Goal: Communication & Community: Answer question/provide support

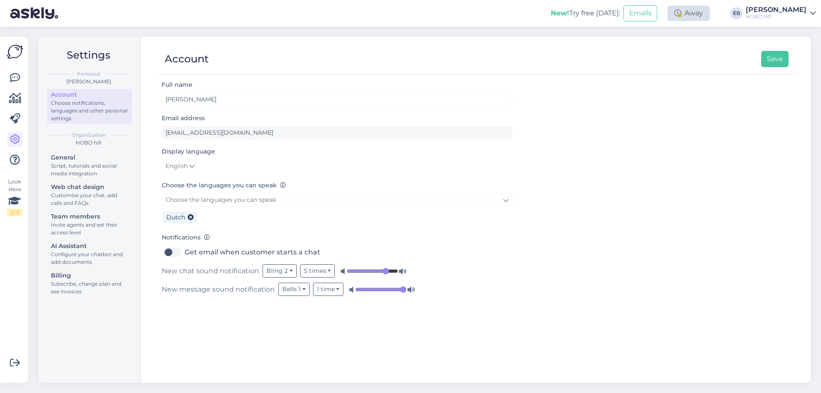
click at [705, 9] on div "Away" at bounding box center [688, 13] width 42 height 15
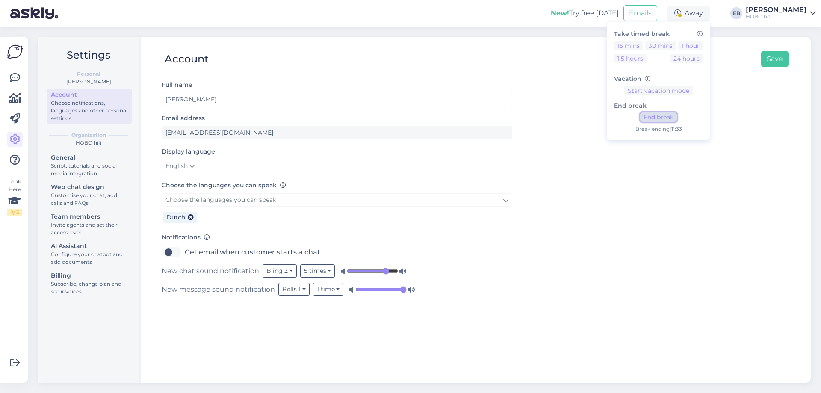
click at [677, 119] on button "End break" at bounding box center [658, 116] width 37 height 9
click at [560, 132] on div "Full name [PERSON_NAME] Email address [PERSON_NAME][EMAIL_ADDRESS][DOMAIN_NAME]…" at bounding box center [477, 226] width 639 height 295
click at [20, 76] on icon at bounding box center [15, 78] width 10 height 10
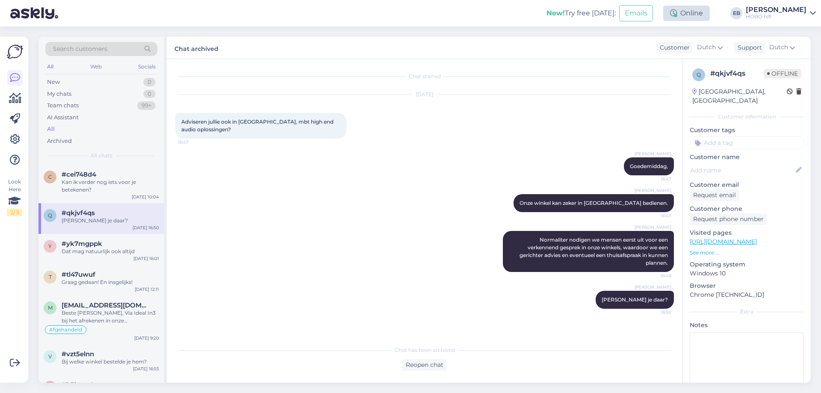
click at [698, 20] on div "Online" at bounding box center [686, 13] width 47 height 15
click at [703, 46] on button "1 hour" at bounding box center [690, 45] width 25 height 9
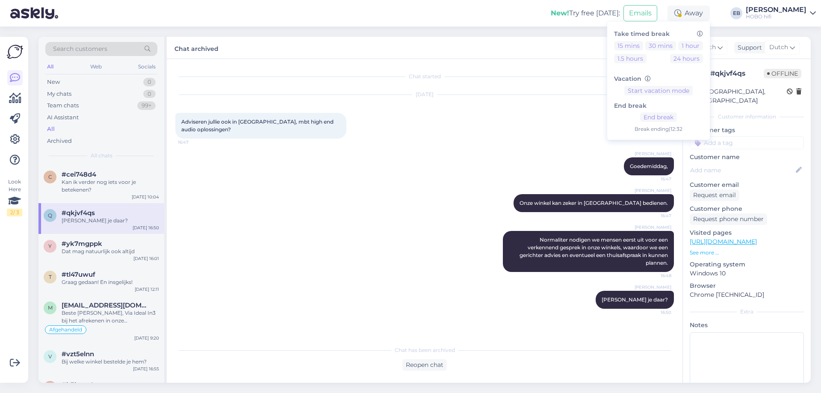
click at [422, 129] on div "[DATE] Adviseren jullie ook in [GEOGRAPHIC_DATA], mbt high end audio oplossinge…" at bounding box center [424, 116] width 498 height 62
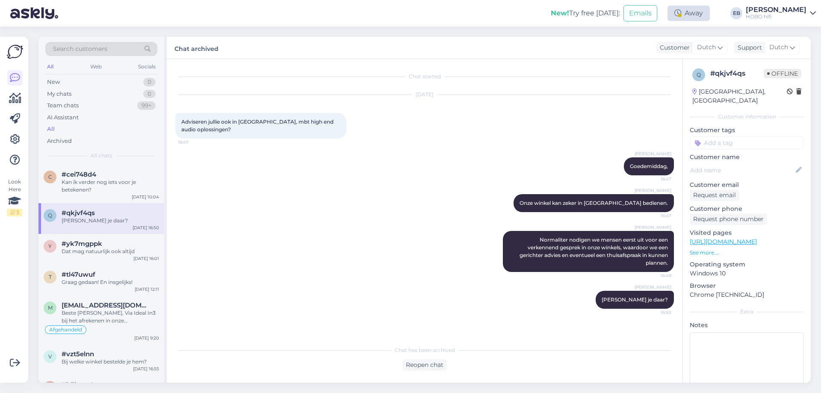
click at [709, 17] on div "Away" at bounding box center [688, 13] width 42 height 15
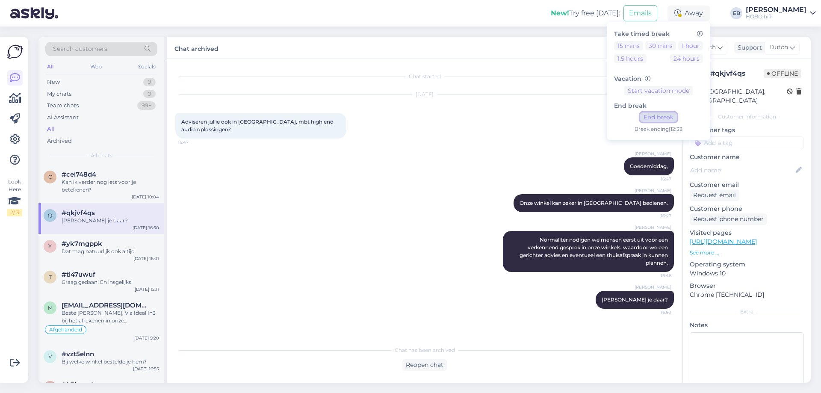
click at [677, 118] on button "End break" at bounding box center [658, 116] width 37 height 9
click at [487, 152] on div "[PERSON_NAME], 16:47" at bounding box center [424, 166] width 498 height 37
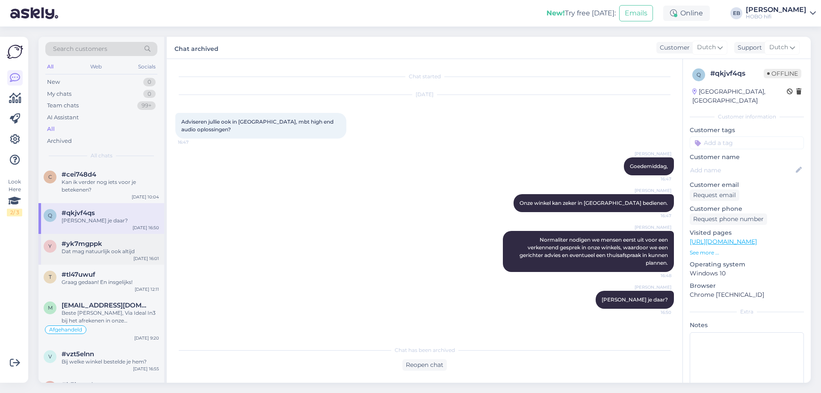
click at [127, 250] on div "Dat mag natuurlijk ook altijd" at bounding box center [110, 251] width 97 height 8
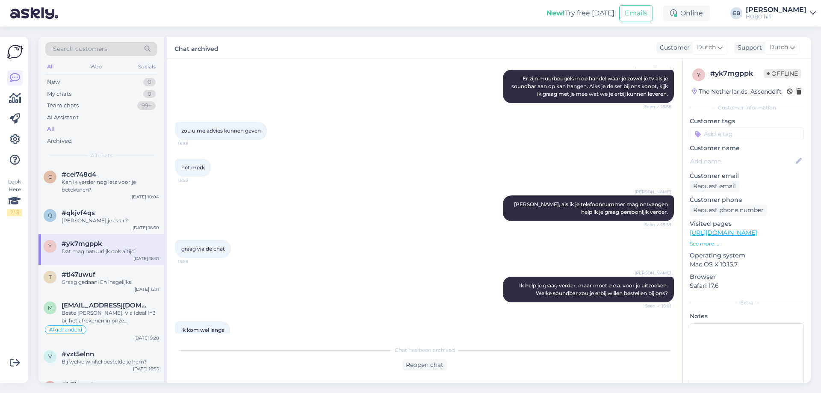
scroll to position [338, 0]
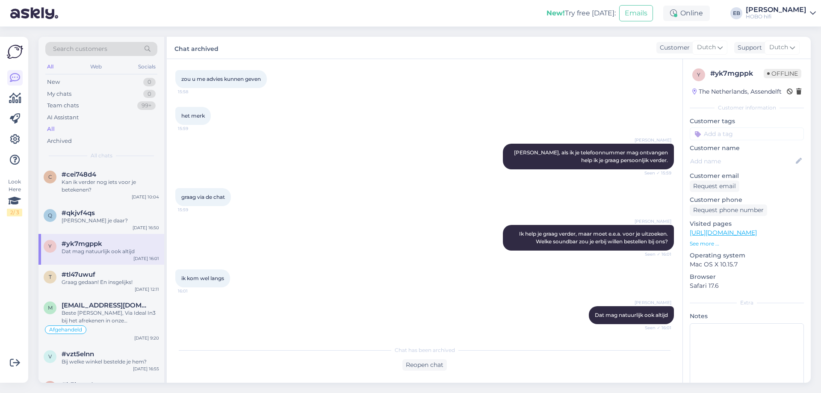
drag, startPoint x: 334, startPoint y: 180, endPoint x: 328, endPoint y: 178, distance: 6.5
click at [329, 178] on div "Chat started [DATE] vraag over een muurbeugel 15:49 [PERSON_NAME] Een ogenblik …" at bounding box center [428, 201] width 506 height 266
